Goal: Download file/media

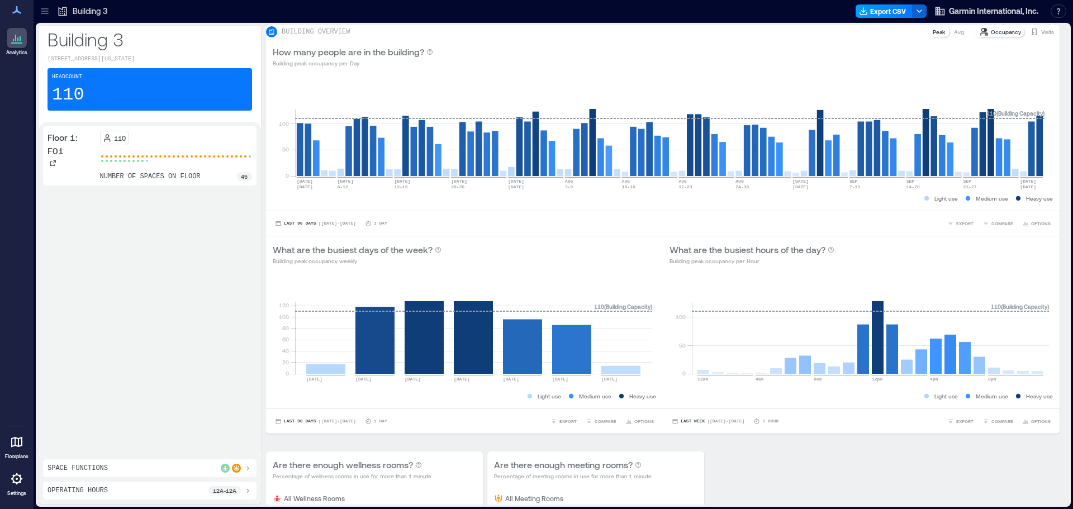
click at [870, 15] on button "Export CSV" at bounding box center [883, 10] width 57 height 13
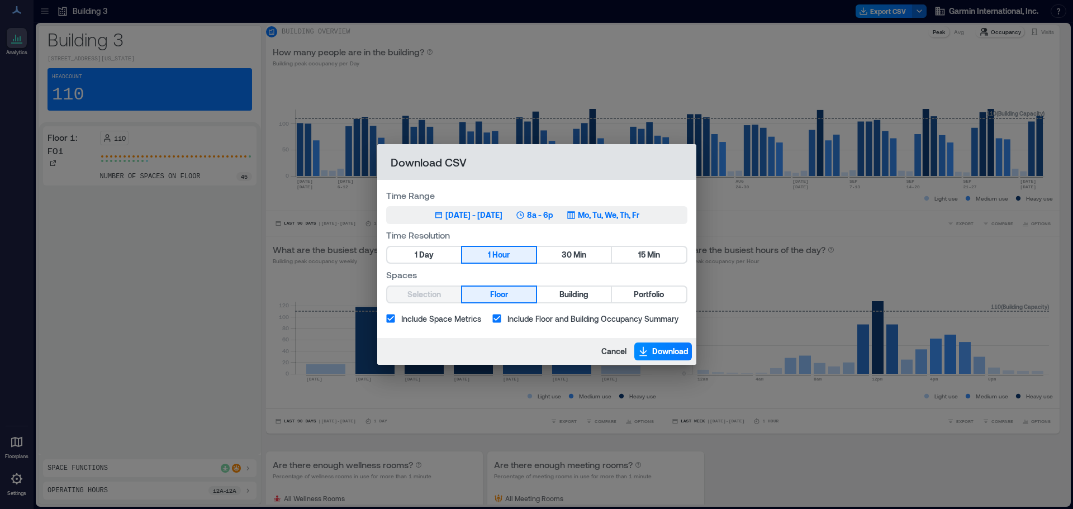
click at [526, 215] on div "[DATE] 1, 2025 - [DATE] 8a - 6p Mo, Tu, We, Th, Fr" at bounding box center [536, 214] width 205 height 11
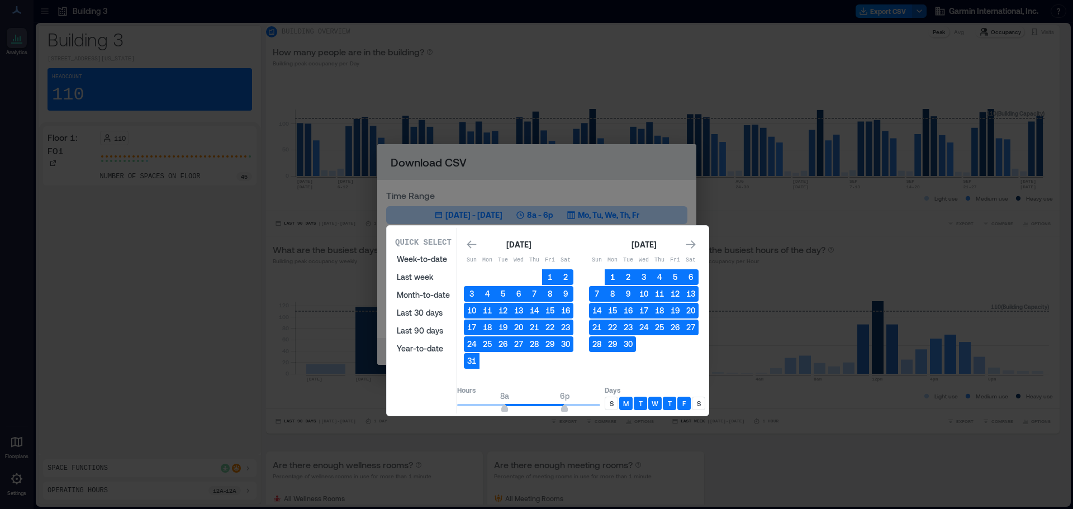
click at [620, 277] on button "1" at bounding box center [612, 277] width 16 height 16
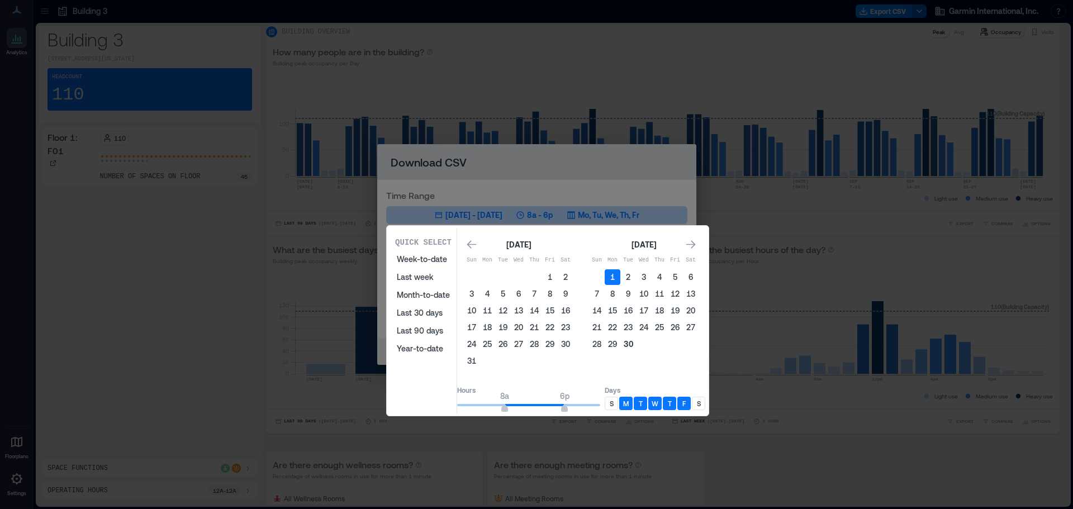
click at [636, 347] on button "30" at bounding box center [628, 344] width 16 height 16
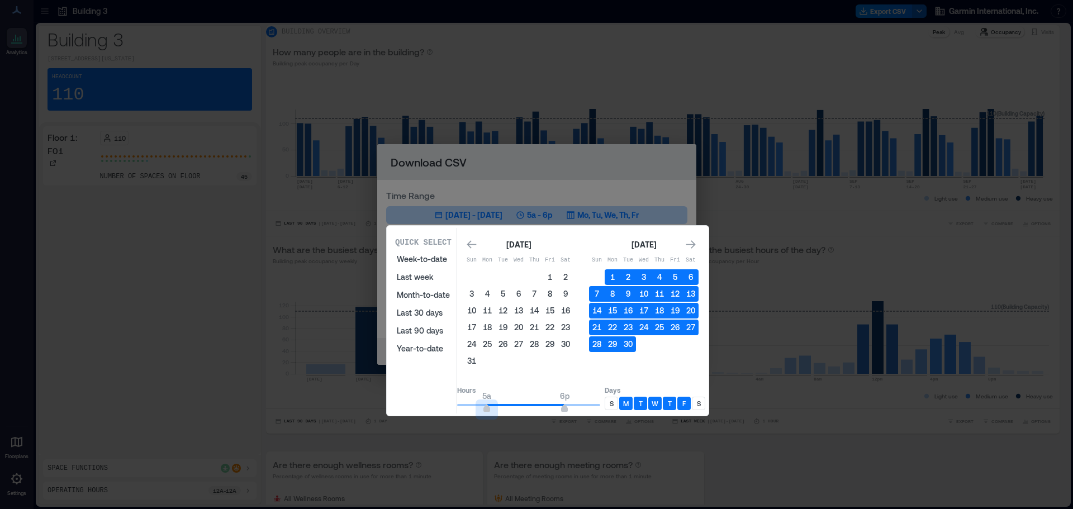
type input "*"
drag, startPoint x: 519, startPoint y: 412, endPoint x: 443, endPoint y: 407, distance: 76.1
click at [444, 407] on div "Quick Select Week-to-date Last week Month-to-date Last 30 days Last 90 days Yea…" at bounding box center [547, 320] width 315 height 185
type input "**"
drag, startPoint x: 573, startPoint y: 407, endPoint x: 646, endPoint y: 397, distance: 74.4
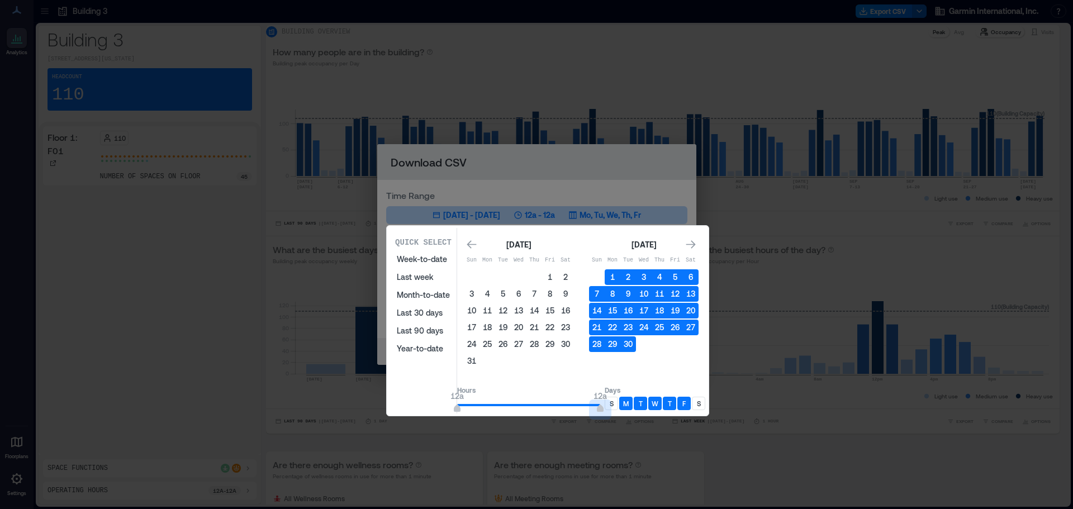
click at [646, 397] on div "Hours 12a 12a Days S M T W T F S" at bounding box center [581, 397] width 248 height 32
click at [628, 403] on p "M" at bounding box center [626, 403] width 6 height 9
click at [647, 403] on div "T" at bounding box center [639, 403] width 13 height 13
click at [658, 401] on p "W" at bounding box center [654, 403] width 7 height 9
click at [676, 403] on div "T" at bounding box center [669, 403] width 13 height 13
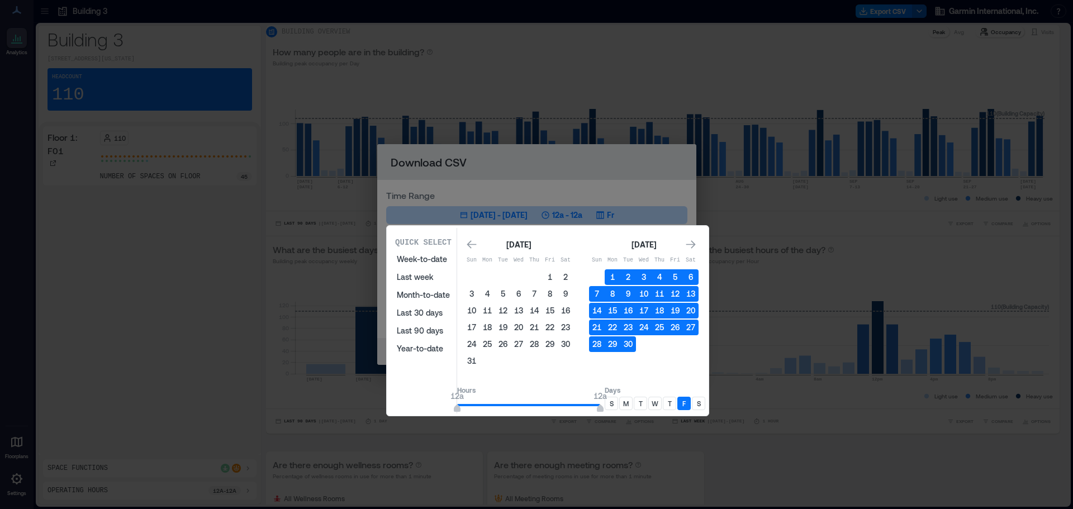
click at [685, 406] on p "F" at bounding box center [683, 403] width 3 height 9
click at [704, 408] on div "S" at bounding box center [698, 403] width 13 height 13
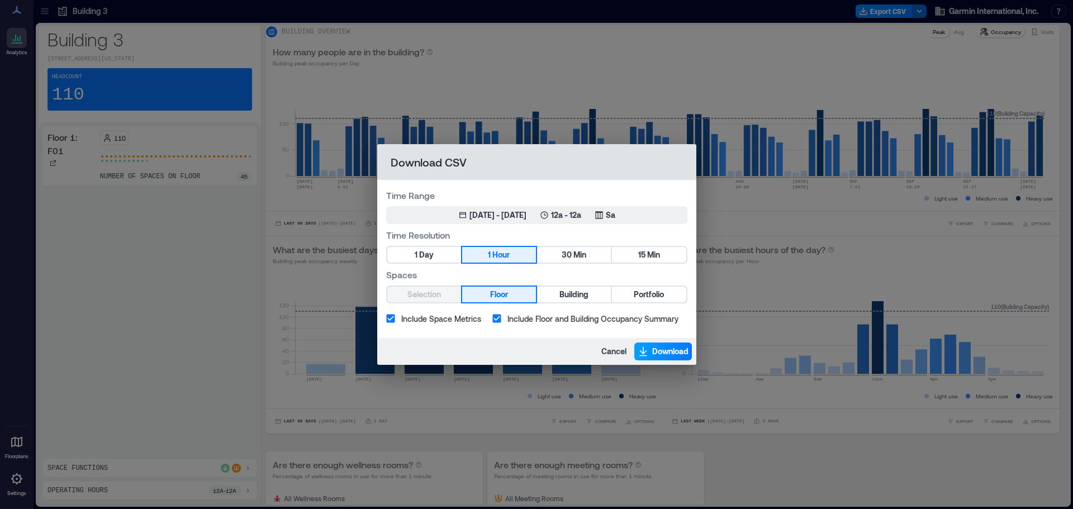
click at [649, 348] on button "Download" at bounding box center [663, 351] width 58 height 18
